Goal: Transaction & Acquisition: Purchase product/service

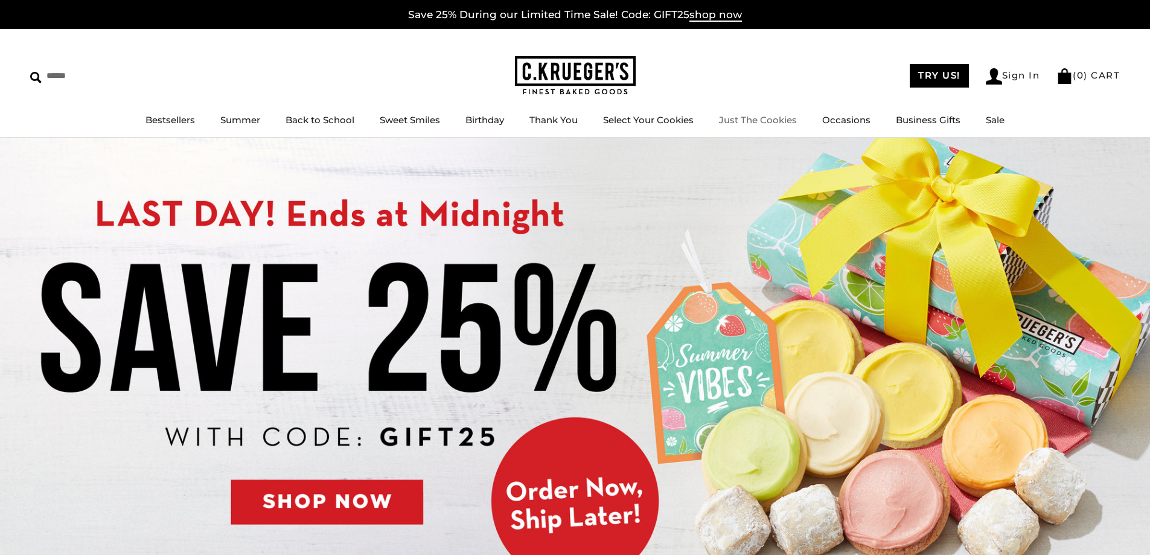
click at [742, 117] on link "Just The Cookies" at bounding box center [758, 119] width 78 height 11
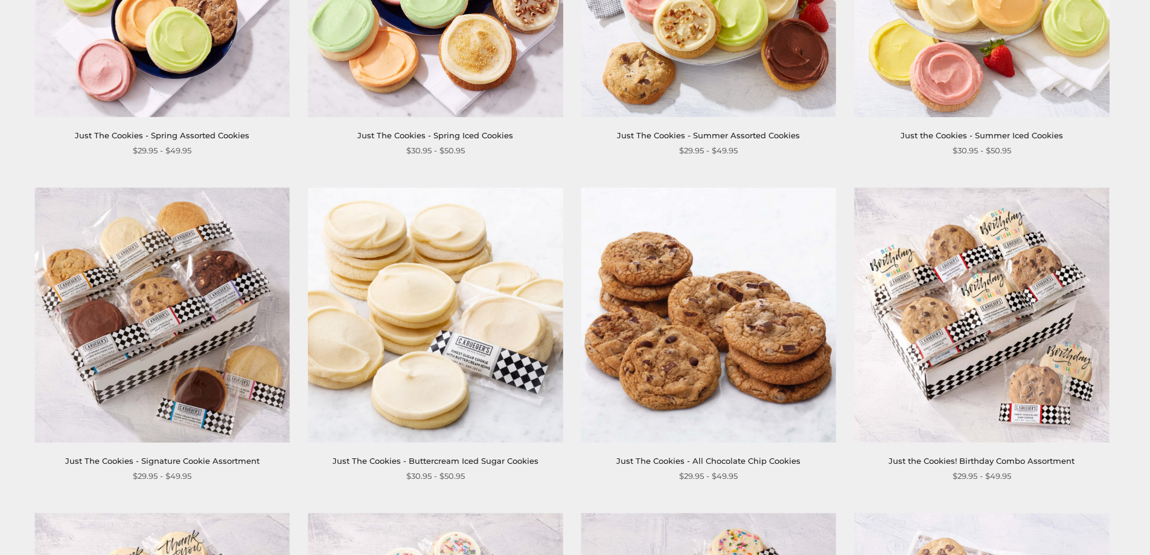
scroll to position [242, 0]
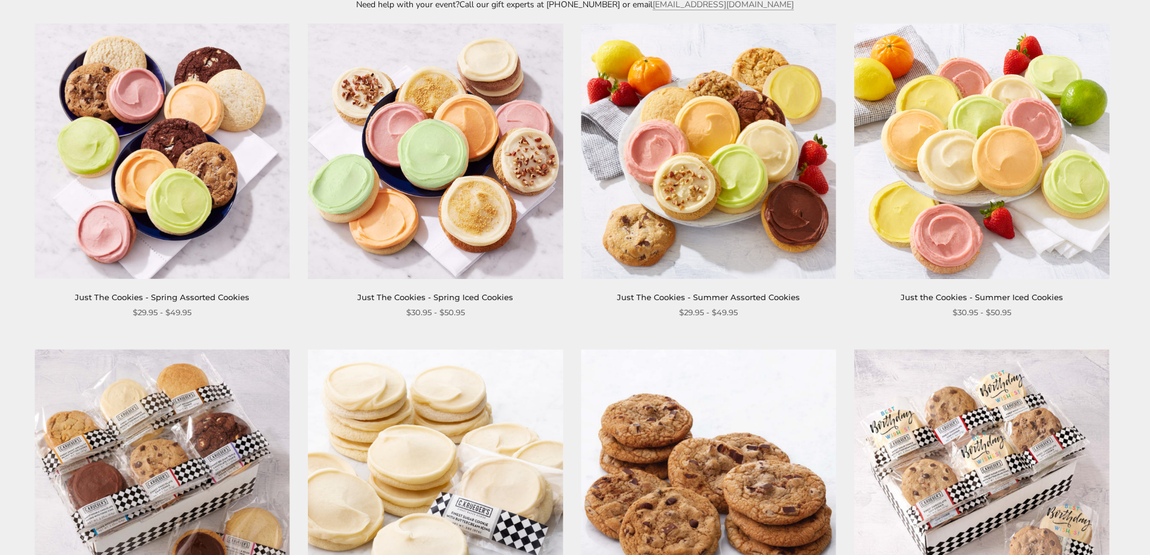
click at [478, 299] on link "Just The Cookies - Spring Iced Cookies" at bounding box center [435, 297] width 156 height 10
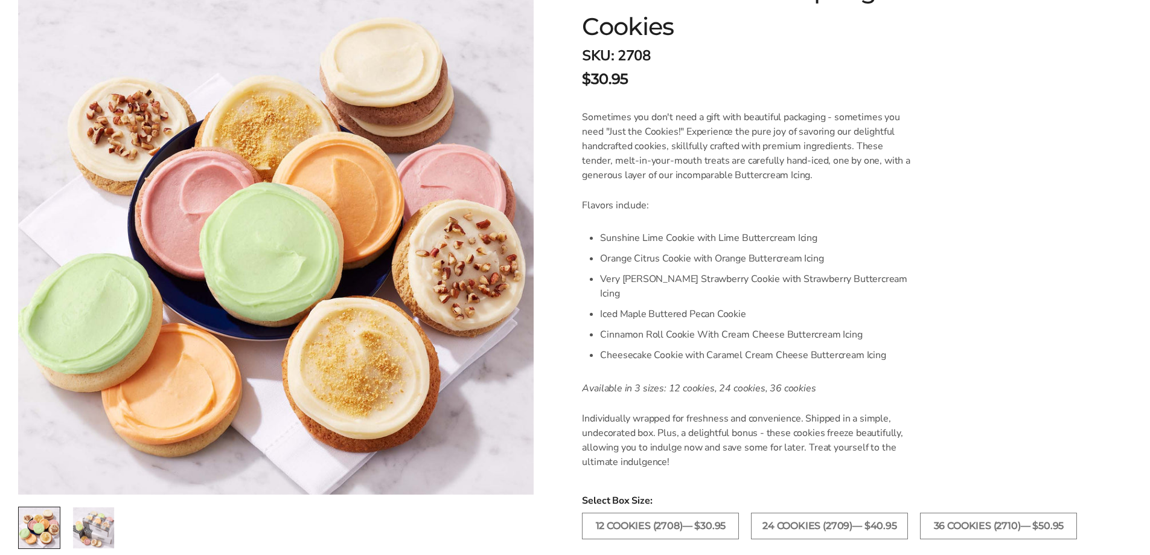
scroll to position [242, 0]
click at [790, 511] on label "24 COOKIES (2709)— $40.95" at bounding box center [829, 524] width 157 height 27
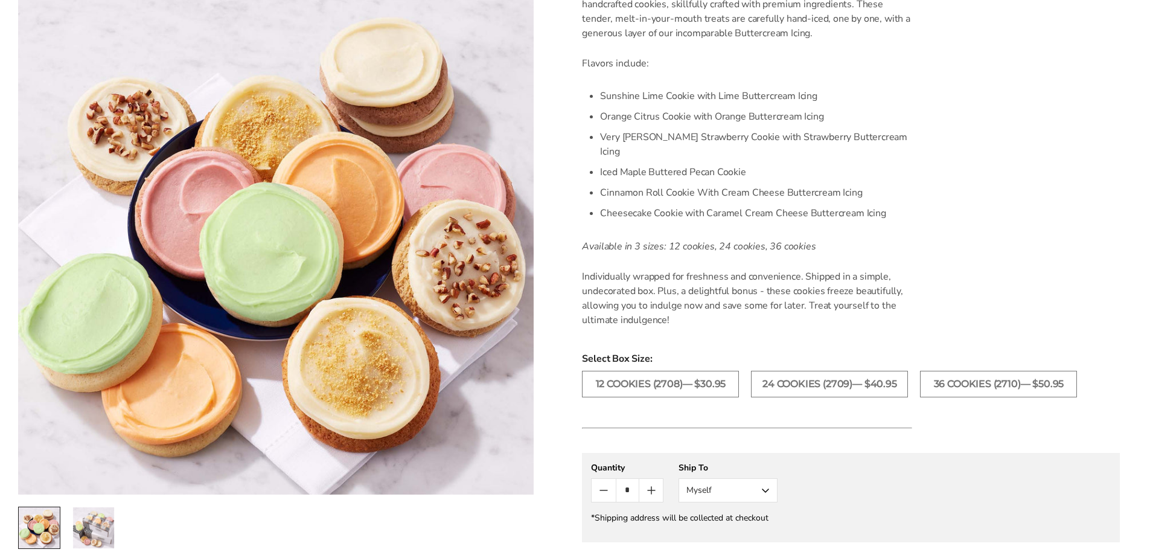
scroll to position [423, 0]
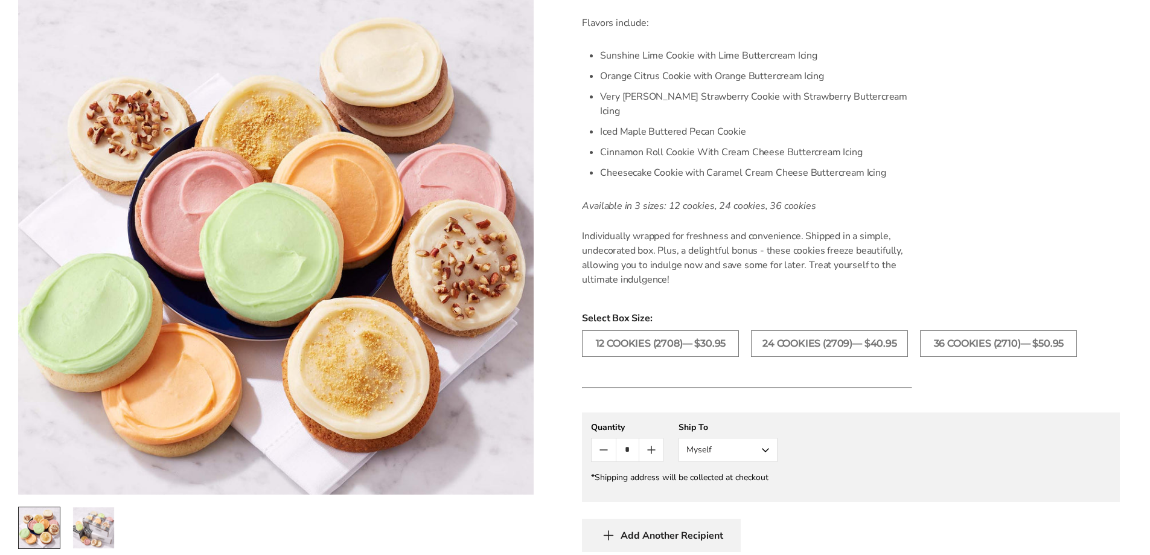
click at [758, 438] on button "Myself" at bounding box center [728, 450] width 99 height 24
click at [720, 484] on button "Other Recipient" at bounding box center [728, 495] width 98 height 22
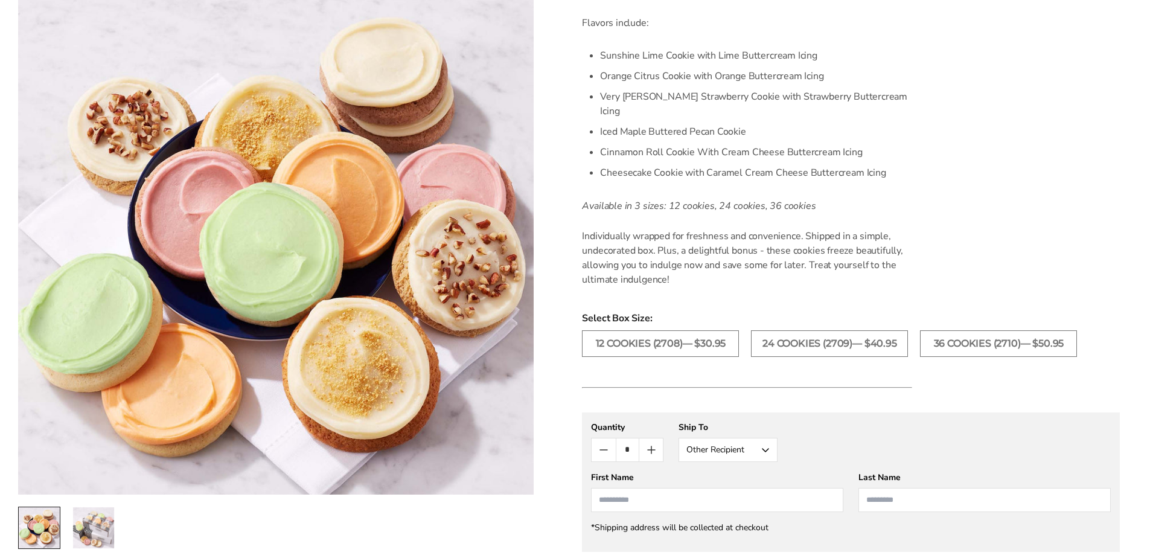
click at [662, 488] on input "First Name" at bounding box center [717, 500] width 252 height 24
type input "*****"
drag, startPoint x: 907, startPoint y: 488, endPoint x: 800, endPoint y: 500, distance: 107.5
click at [907, 488] on input "Last Name" at bounding box center [985, 500] width 252 height 24
type input "*******"
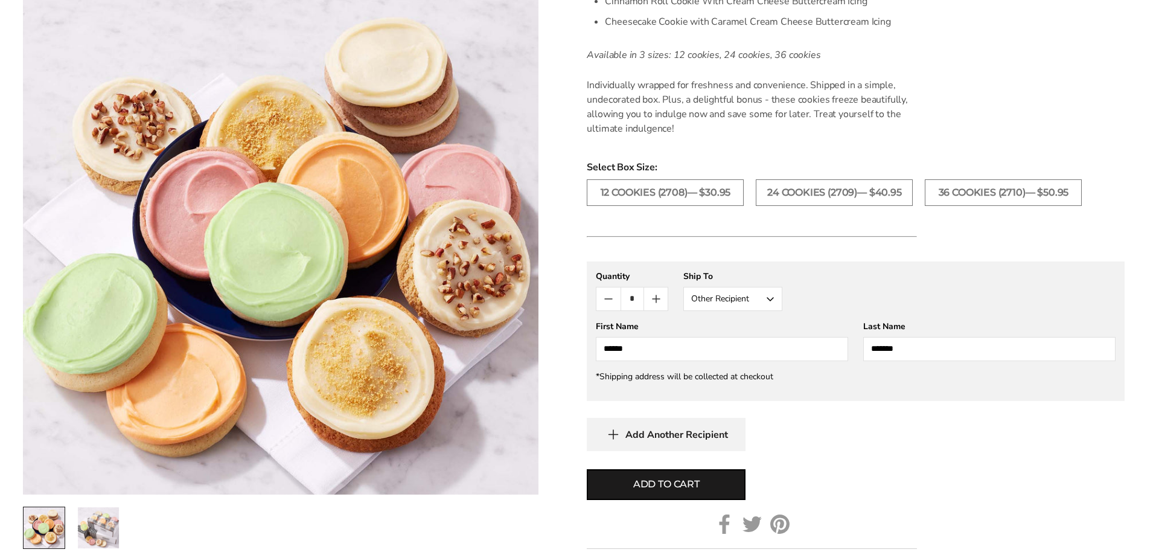
scroll to position [576, 0]
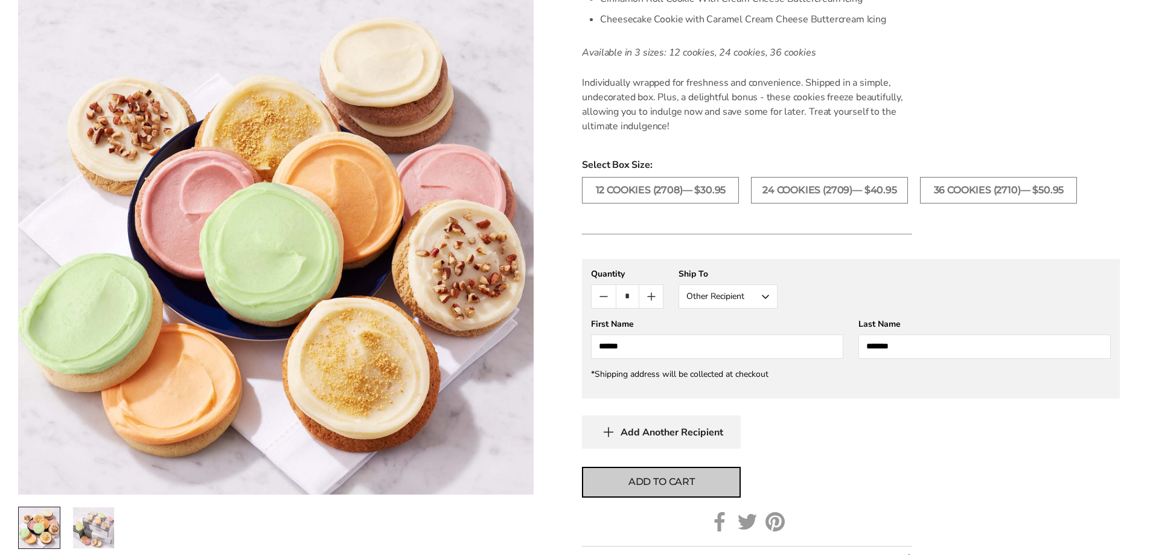
click at [673, 475] on span "Add to cart" at bounding box center [662, 482] width 66 height 14
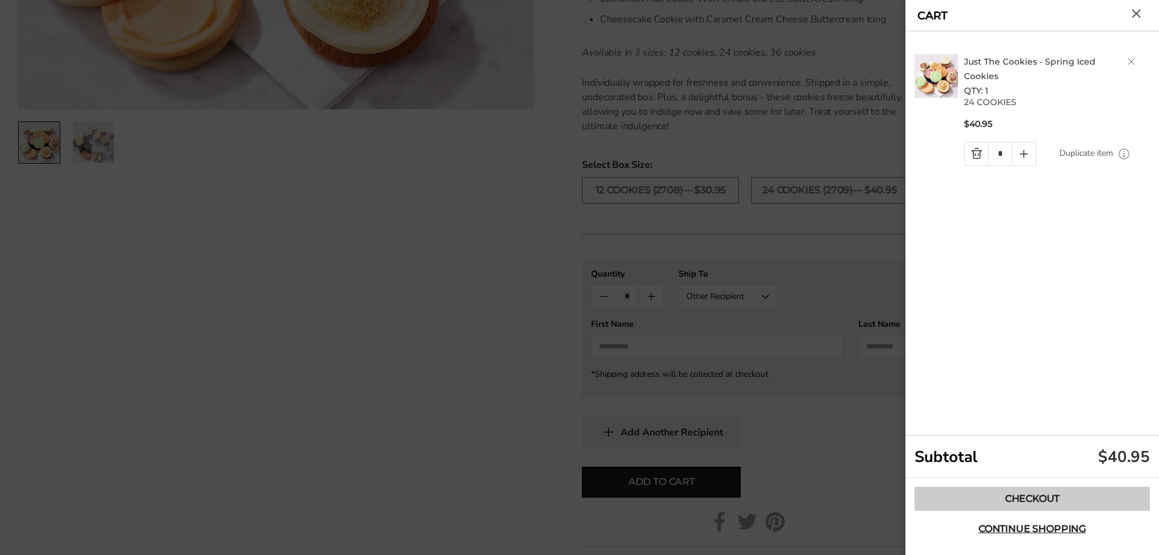
click at [1042, 500] on link "Checkout" at bounding box center [1032, 499] width 235 height 24
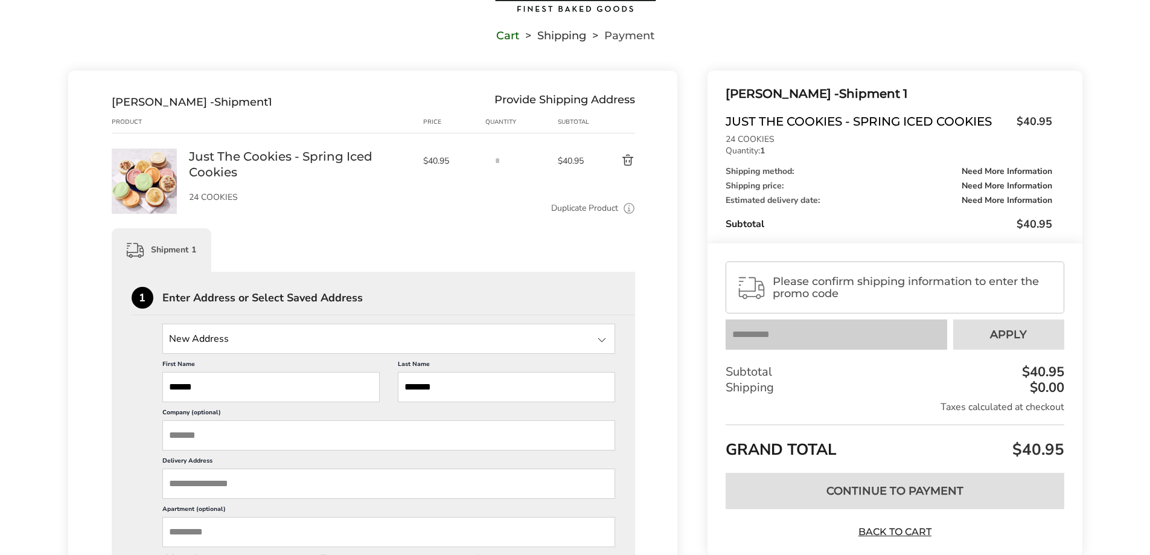
scroll to position [181, 0]
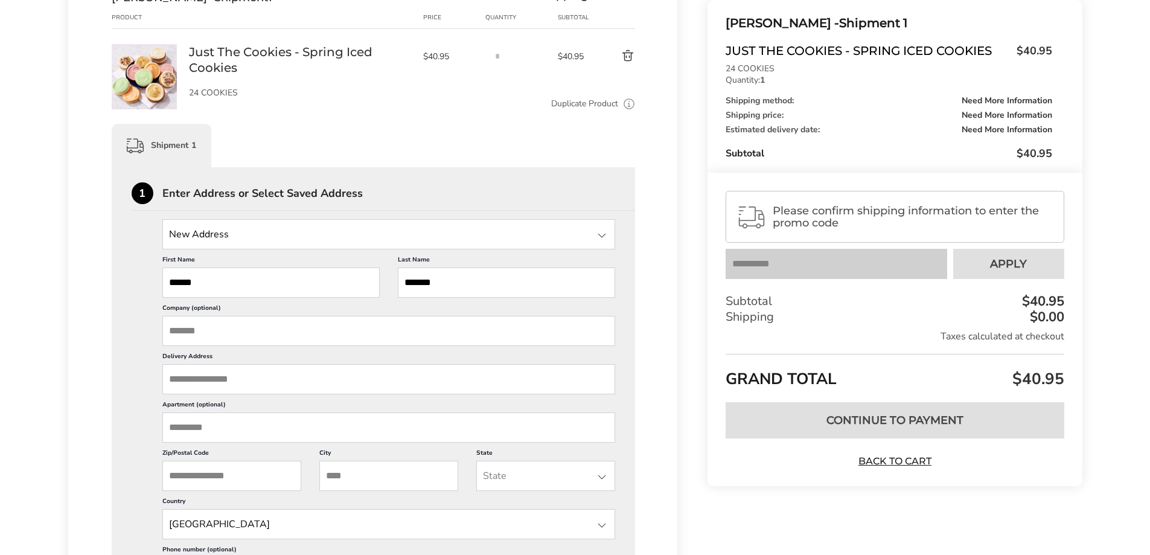
click at [202, 237] on input "State" at bounding box center [388, 234] width 453 height 30
type input "**********"
drag, startPoint x: 249, startPoint y: 233, endPoint x: 130, endPoint y: 233, distance: 118.3
click at [132, 233] on div "New Address New Address First Name ***** This is a required field Last Name ***…" at bounding box center [374, 428] width 484 height 418
click at [472, 191] on div "Enter Address or Select Saved Address" at bounding box center [398, 193] width 473 height 11
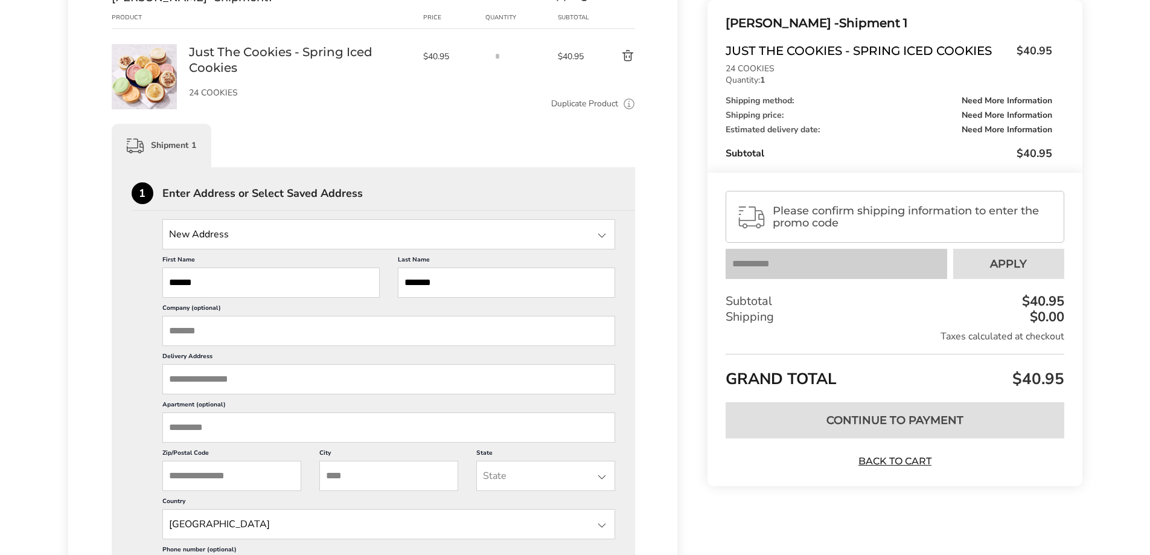
click at [210, 329] on input "Company (optional)" at bounding box center [388, 331] width 453 height 30
type input "**********"
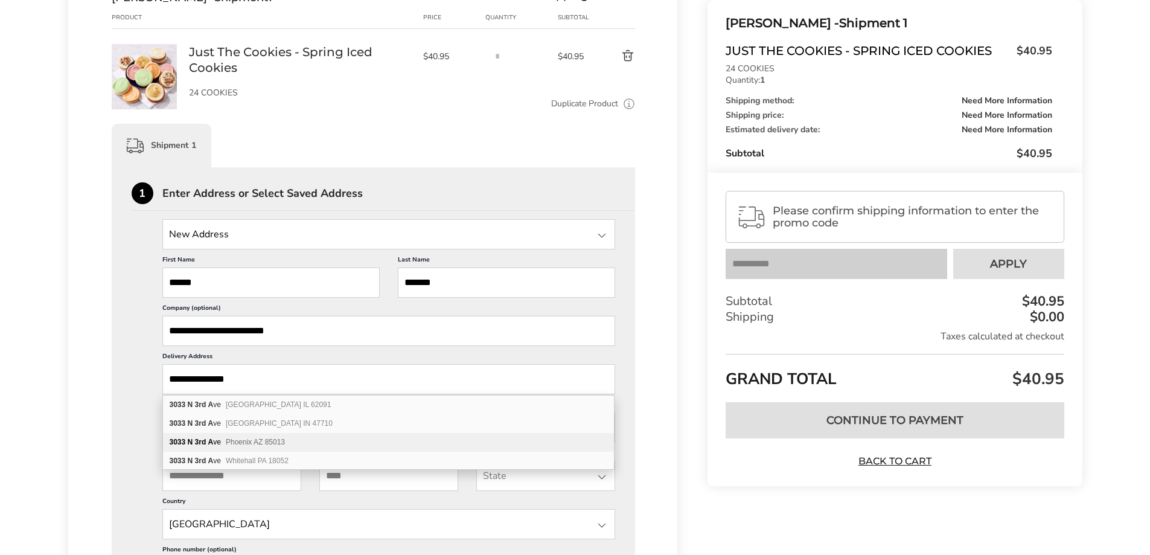
type input "**********"
click at [243, 440] on span "Phoenix AZ 85013" at bounding box center [255, 442] width 59 height 8
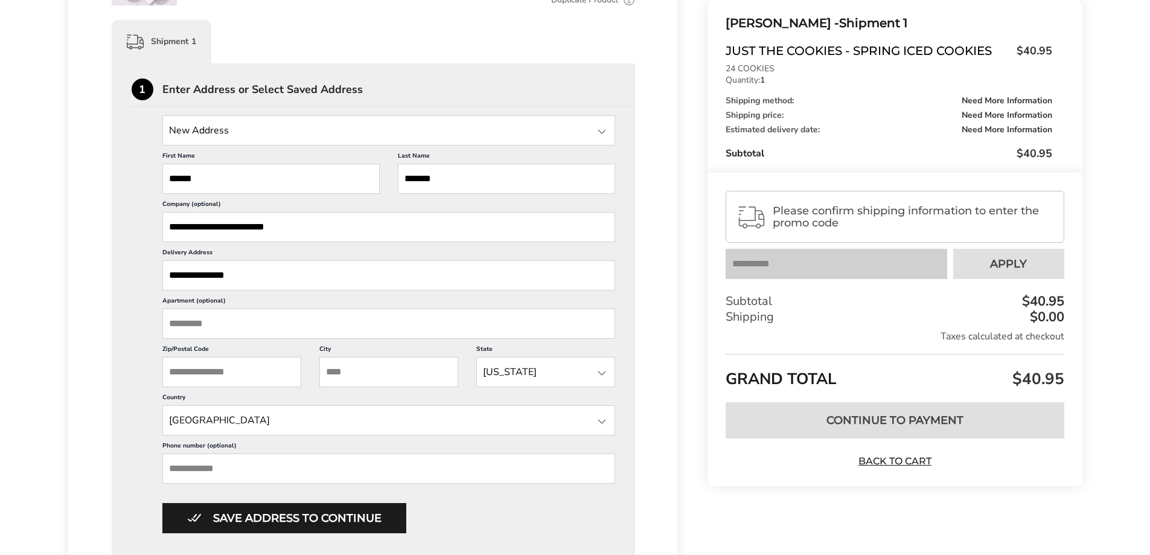
scroll to position [302, 0]
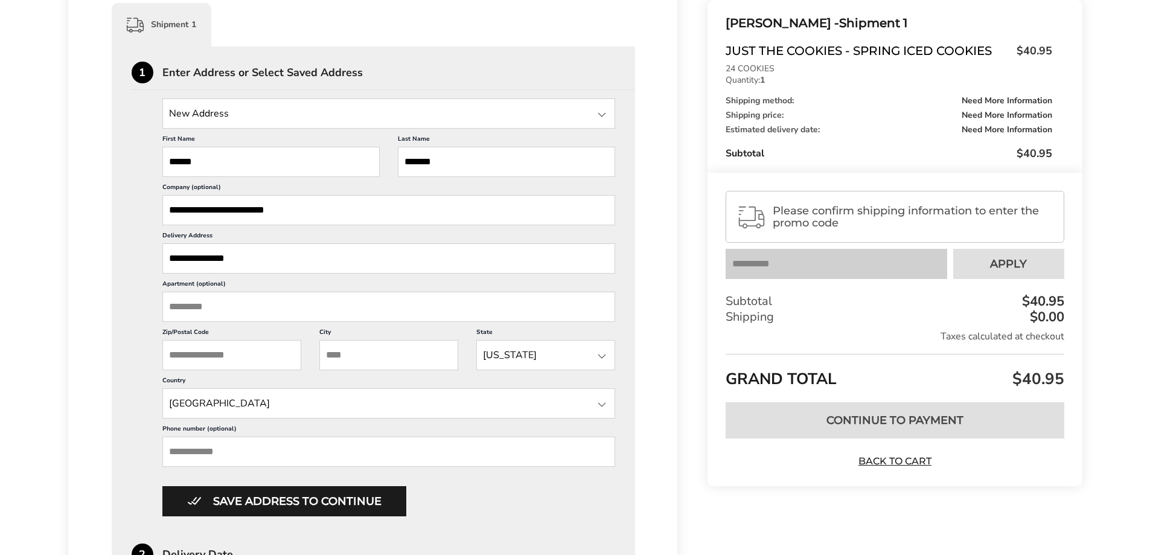
click at [208, 446] on input "Phone number (optional)" at bounding box center [388, 452] width 453 height 30
type input "**********"
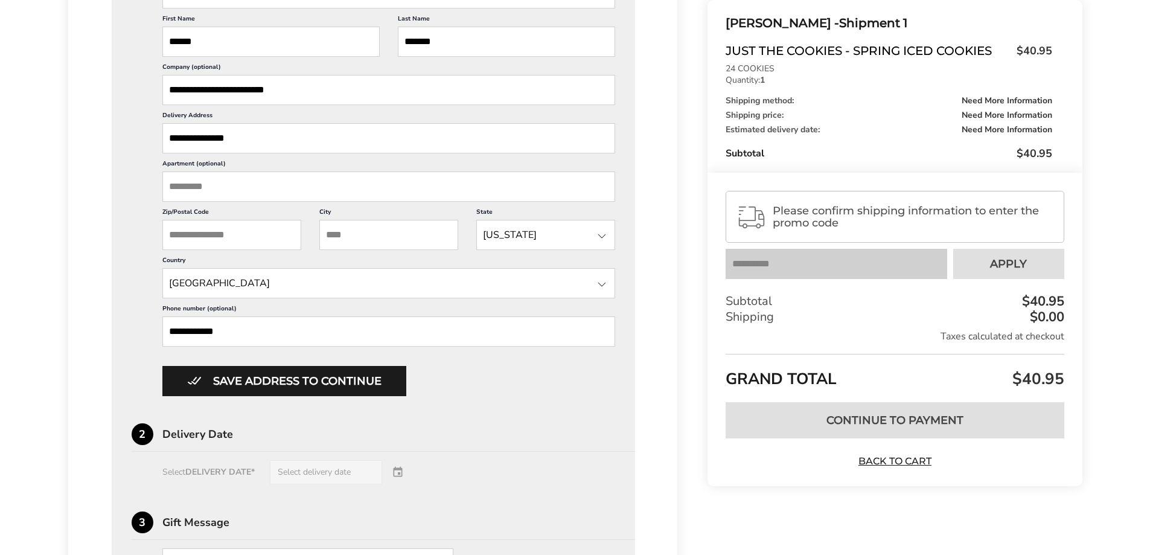
scroll to position [423, 0]
click at [326, 470] on div "Select DELIVERY DATE* Select delivery date" at bounding box center [374, 471] width 484 height 24
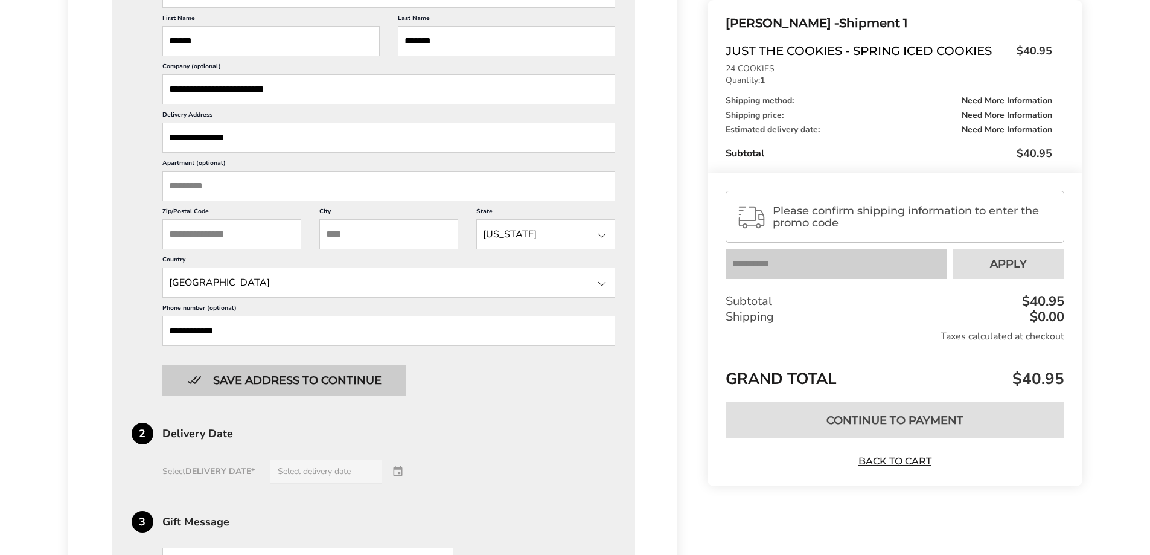
click at [263, 379] on button "Save address to continue" at bounding box center [284, 380] width 244 height 30
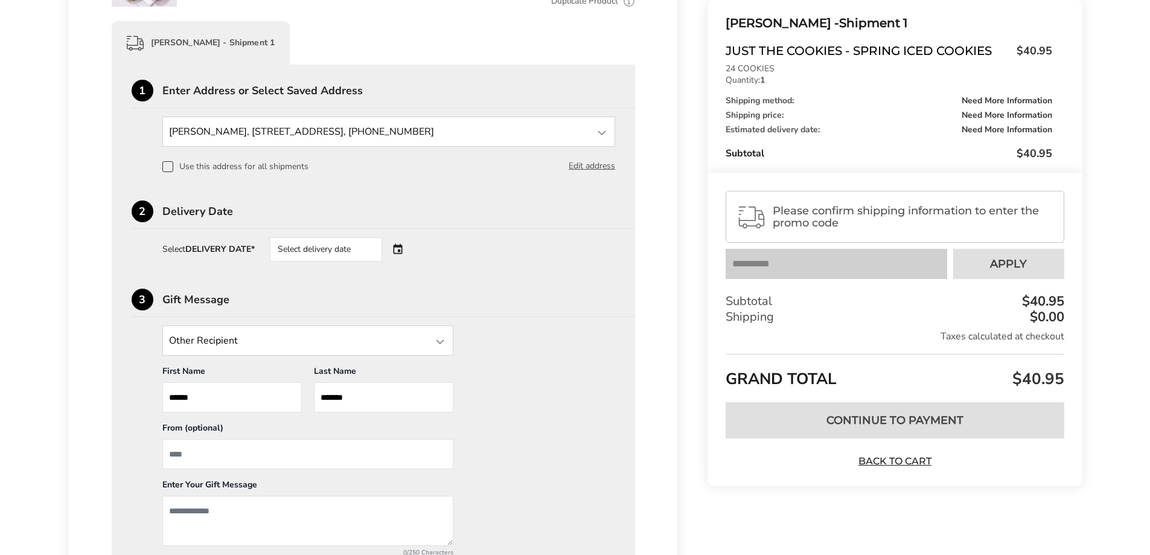
scroll to position [229, 0]
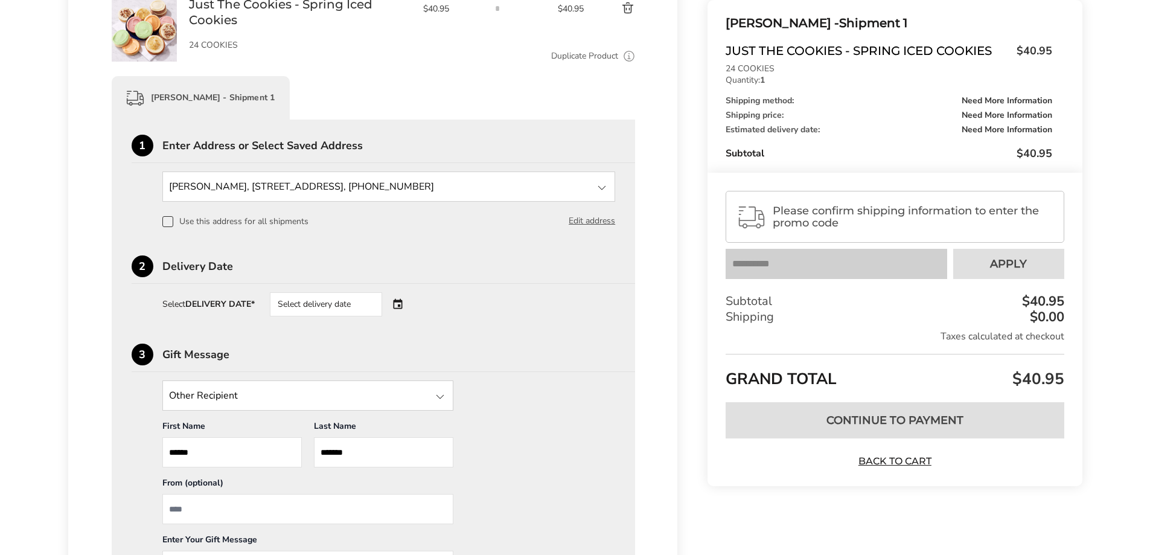
click at [367, 306] on div "Select delivery date" at bounding box center [326, 304] width 112 height 24
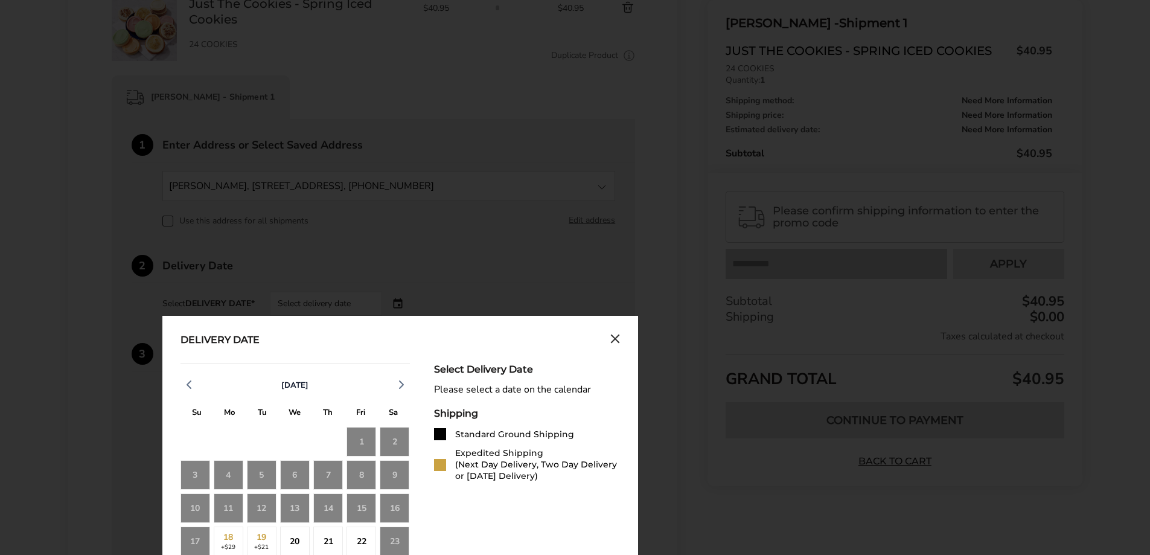
scroll to position [289, 0]
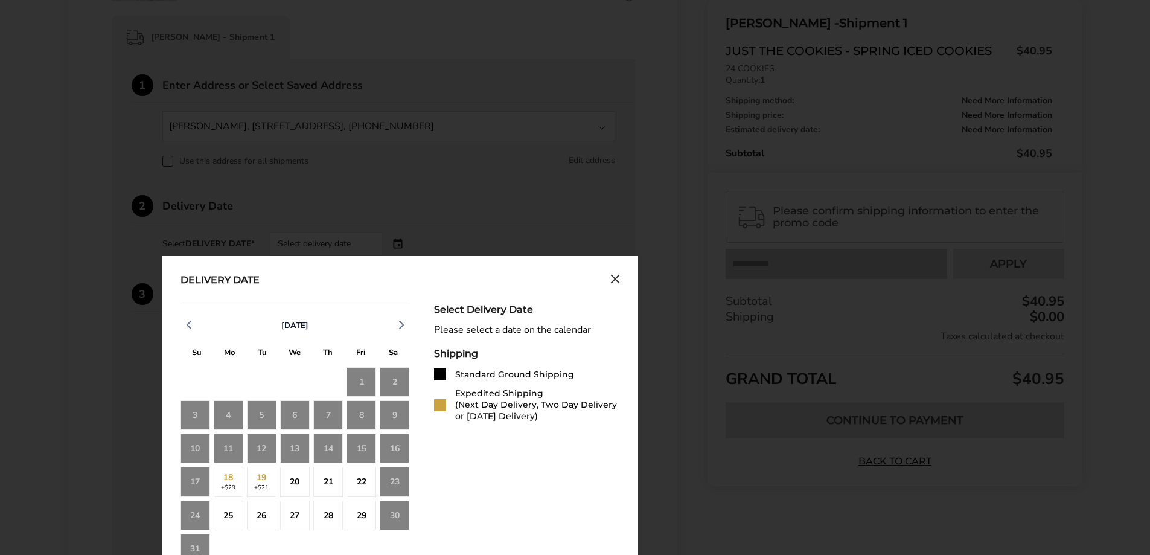
click at [617, 282] on icon "Close calendar" at bounding box center [615, 279] width 10 height 10
